Goal: Transaction & Acquisition: Book appointment/travel/reservation

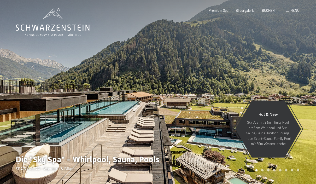
click at [268, 11] on span "BUCHEN" at bounding box center [268, 10] width 13 height 4
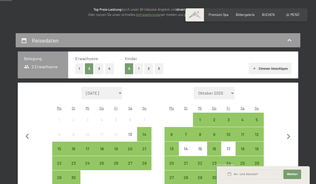
scroll to position [67, 0]
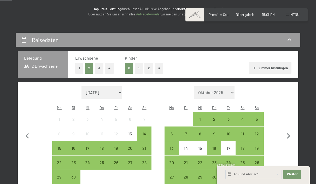
click at [146, 132] on div "14" at bounding box center [144, 138] width 13 height 13
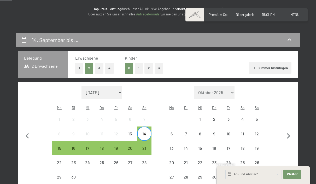
click at [60, 146] on div "15" at bounding box center [59, 152] width 13 height 13
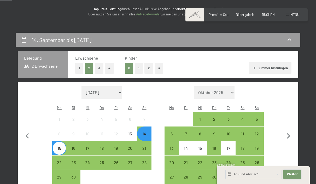
click at [298, 179] on button "Weiter Adressfelder ausblenden" at bounding box center [293, 174] width 18 height 9
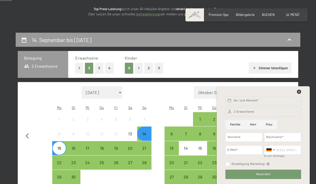
click at [305, 111] on div "An- und Abreise* Weiter Adressfelder ausblenden 2 Erwachsene 2 Erwachsene Älter…" at bounding box center [263, 135] width 83 height 98
click at [301, 94] on icon at bounding box center [299, 92] width 4 height 4
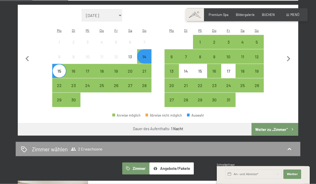
click at [289, 125] on button "Weiter zu „Zimmer“" at bounding box center [275, 129] width 47 height 13
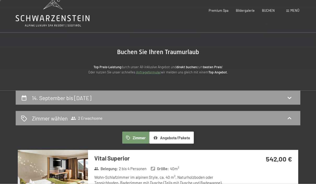
scroll to position [0, 0]
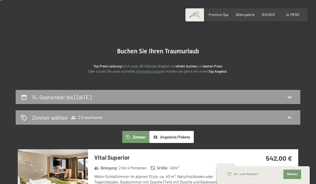
click at [293, 97] on icon at bounding box center [289, 97] width 6 height 6
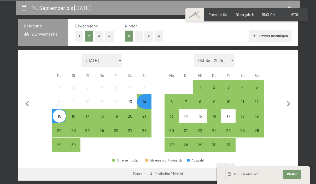
click at [147, 100] on div "14" at bounding box center [144, 106] width 13 height 13
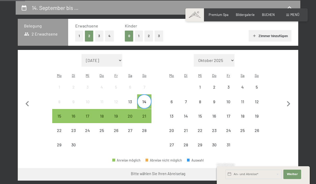
click at [144, 114] on div "21" at bounding box center [144, 120] width 13 height 13
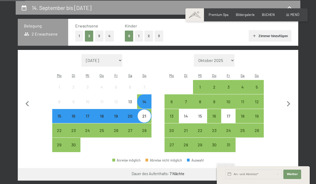
click at [288, 169] on button "Weiter zu „Zimmer“" at bounding box center [275, 174] width 47 height 13
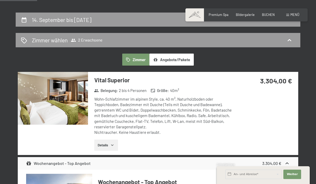
scroll to position [0, 0]
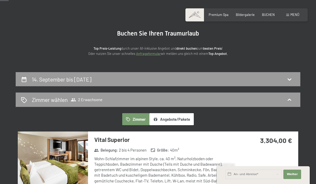
click at [293, 79] on div "14. September bis 21. September 2025" at bounding box center [158, 80] width 274 height 8
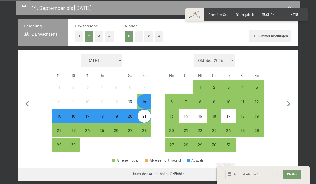
click at [104, 114] on div "18" at bounding box center [101, 120] width 13 height 13
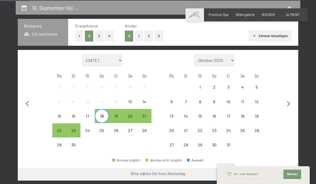
click at [148, 114] on div "21" at bounding box center [144, 120] width 13 height 13
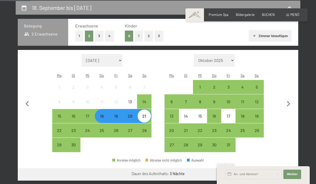
click at [284, 169] on button "Weiter zu „Zimmer“" at bounding box center [275, 174] width 47 height 13
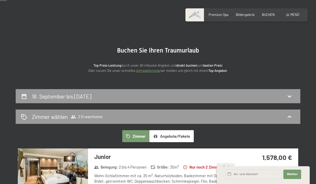
scroll to position [0, 0]
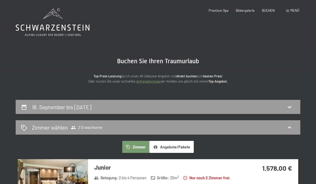
click at [292, 109] on icon at bounding box center [289, 107] width 6 height 6
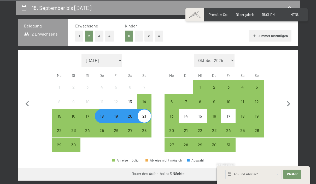
click at [63, 114] on div "15" at bounding box center [59, 120] width 13 height 13
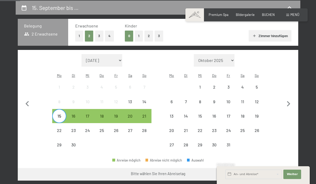
click at [88, 114] on div "17" at bounding box center [87, 120] width 13 height 13
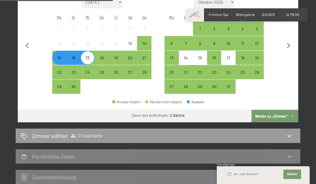
click at [287, 111] on button "Weiter zu „Zimmer“" at bounding box center [275, 116] width 47 height 13
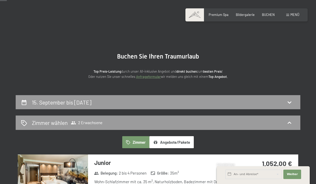
scroll to position [0, 0]
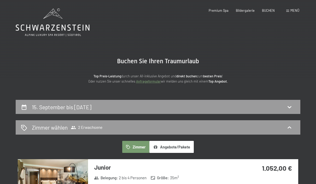
click at [286, 0] on div at bounding box center [158, 0] width 316 height 1
